Goal: Navigation & Orientation: Understand site structure

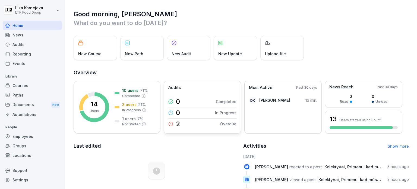
scroll to position [89, 0]
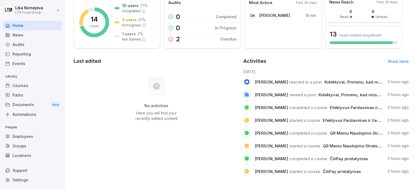
click at [25, 84] on div "Courses" at bounding box center [32, 85] width 59 height 9
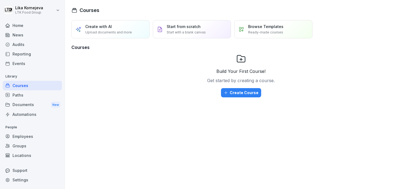
click at [37, 139] on div "Employees" at bounding box center [32, 135] width 59 height 9
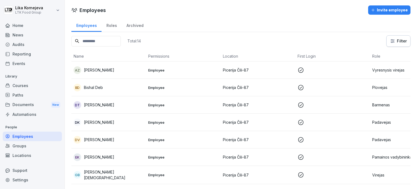
click at [115, 151] on td "EK [PERSON_NAME]" at bounding box center [108, 156] width 75 height 17
click at [22, 91] on div "Paths" at bounding box center [32, 94] width 59 height 9
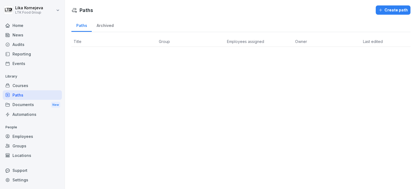
click at [29, 85] on div "Courses" at bounding box center [32, 85] width 59 height 9
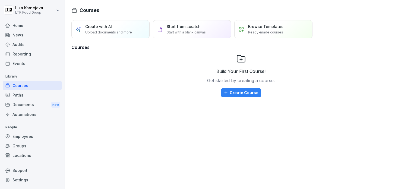
click at [29, 85] on div "Courses" at bounding box center [32, 85] width 59 height 9
click at [23, 60] on div "Events" at bounding box center [32, 63] width 59 height 9
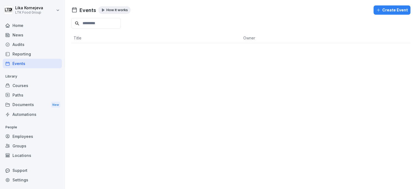
click at [24, 51] on div "Reporting" at bounding box center [32, 53] width 59 height 9
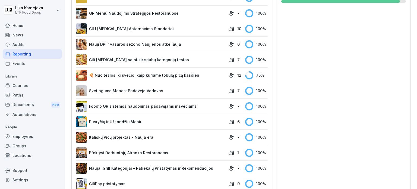
scroll to position [280, 0]
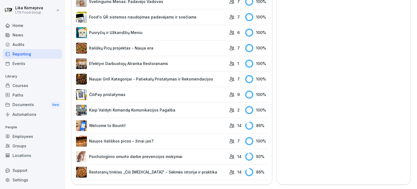
click at [149, 120] on link "Welcome to Bounti!" at bounding box center [151, 125] width 150 height 11
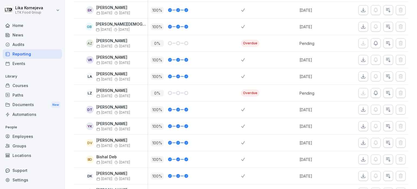
scroll to position [160, 0]
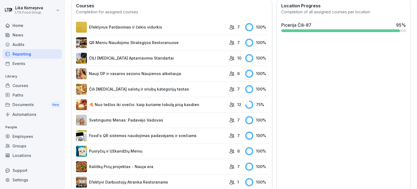
scroll to position [280, 0]
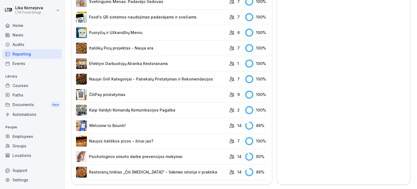
click at [295, 101] on div "Location Progress Completion of all assigned courses per location [GEOGRAPHIC_D…" at bounding box center [344, 31] width 134 height 305
